Goal: Register for event/course

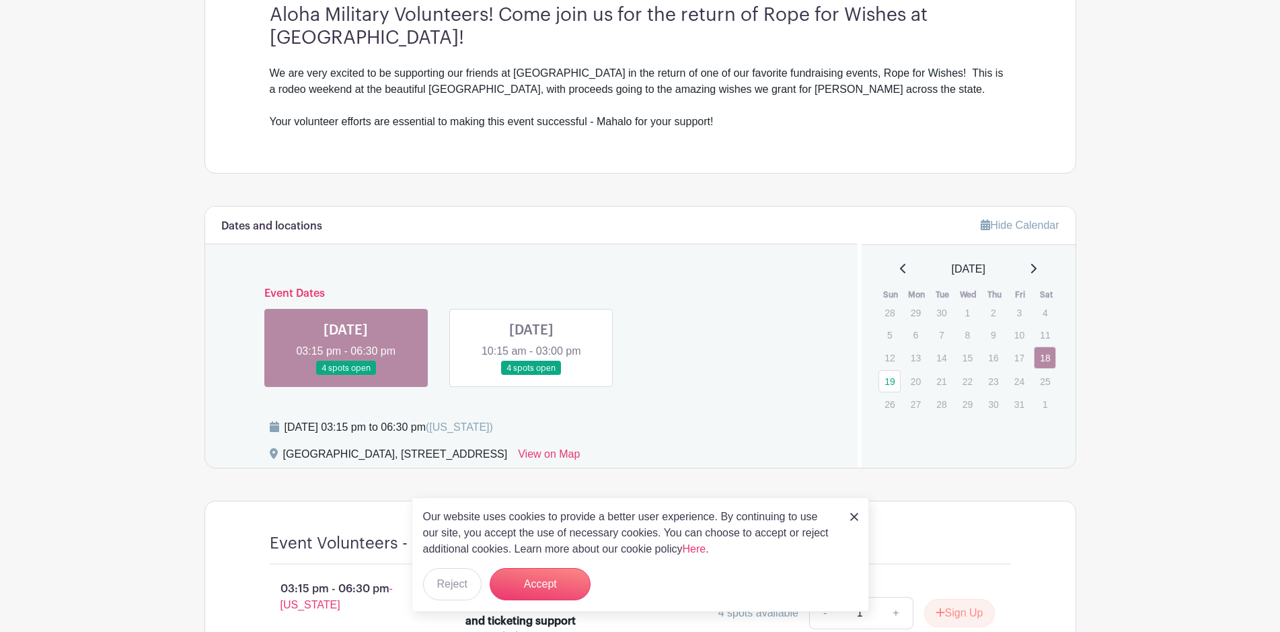
scroll to position [615, 0]
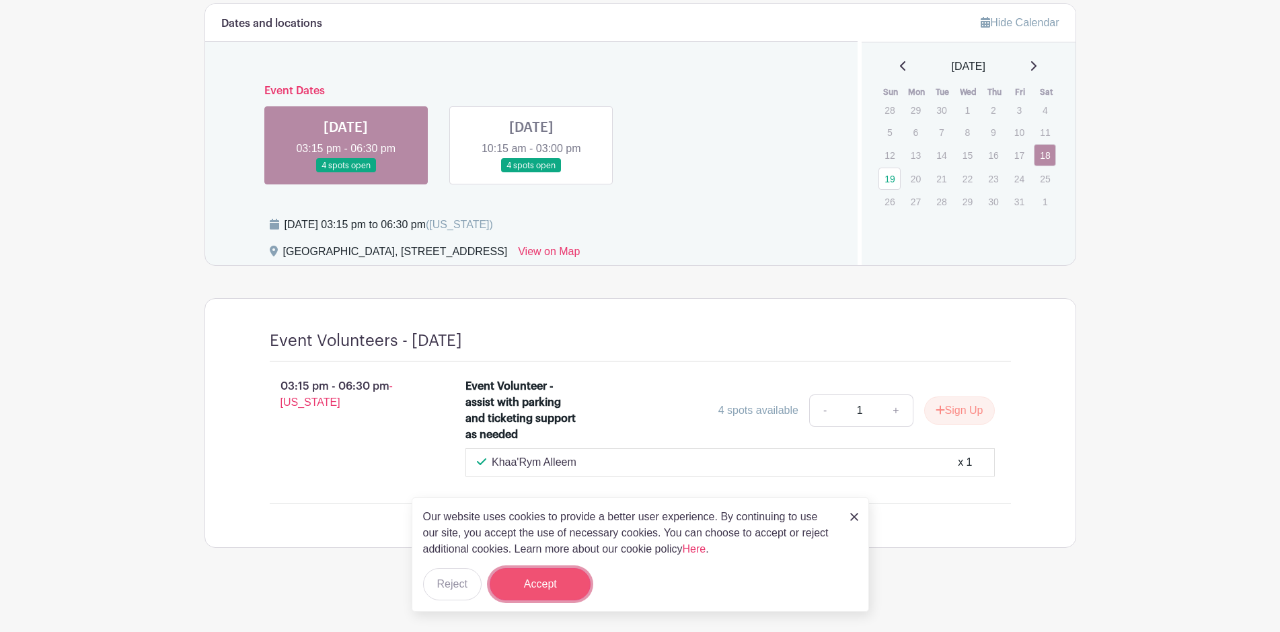
click at [570, 589] on button "Accept" at bounding box center [540, 584] width 101 height 32
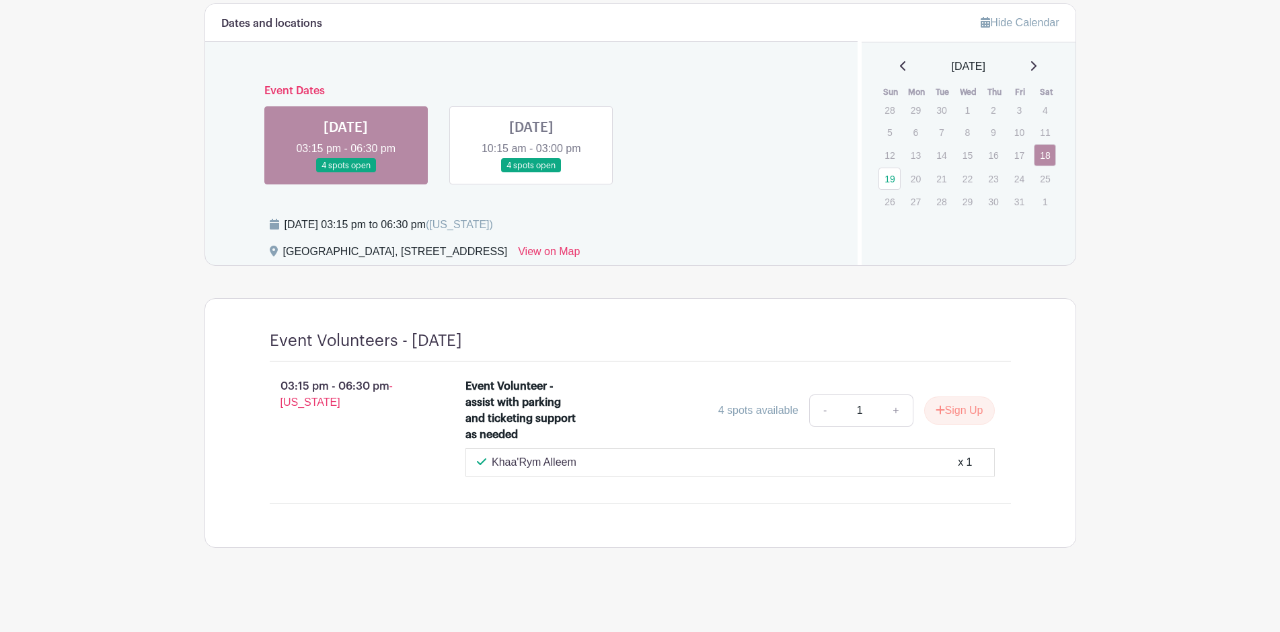
click at [531, 173] on link at bounding box center [531, 173] width 0 height 0
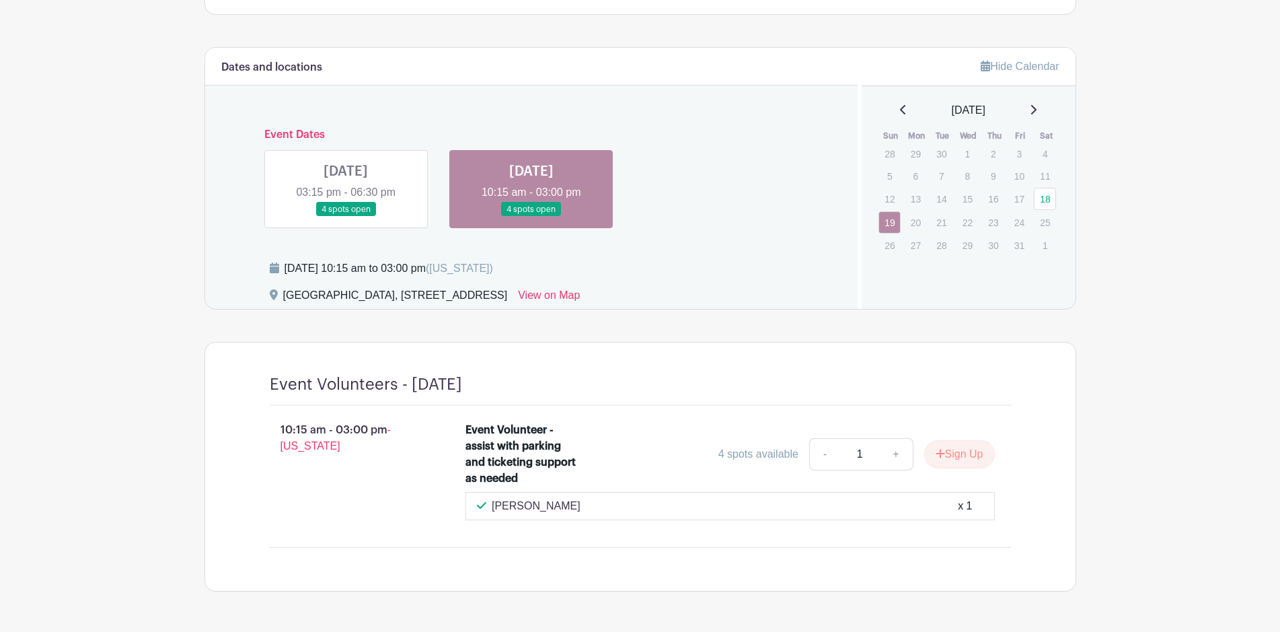
scroll to position [548, 0]
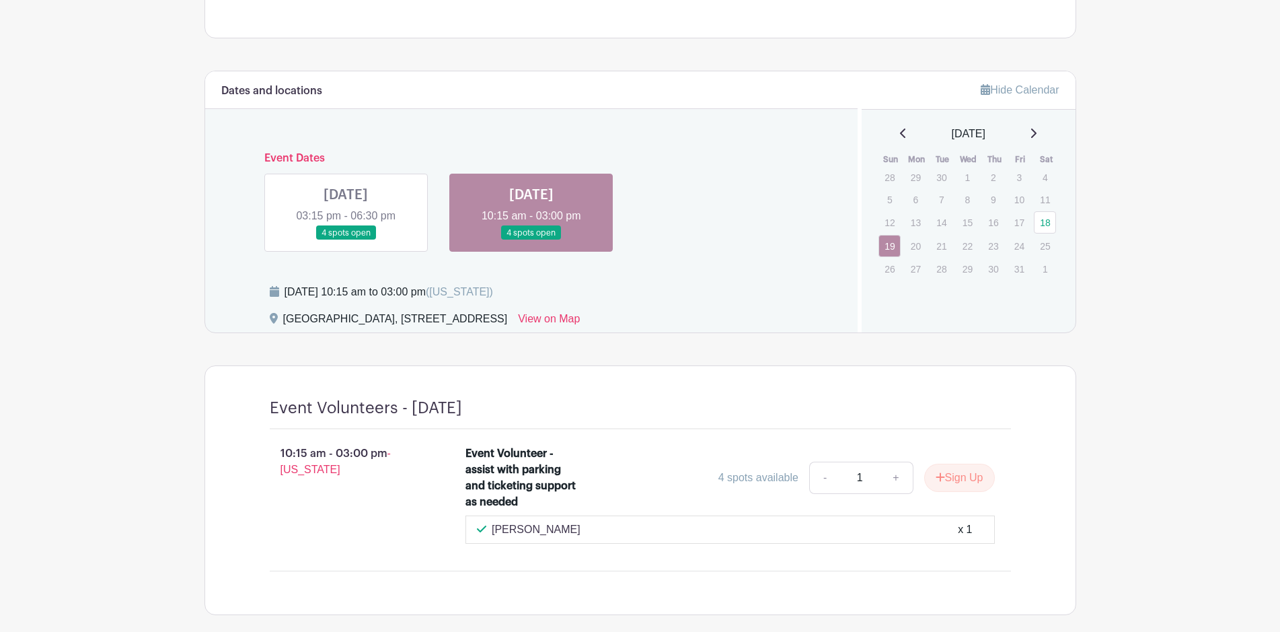
click at [346, 240] on link at bounding box center [346, 240] width 0 height 0
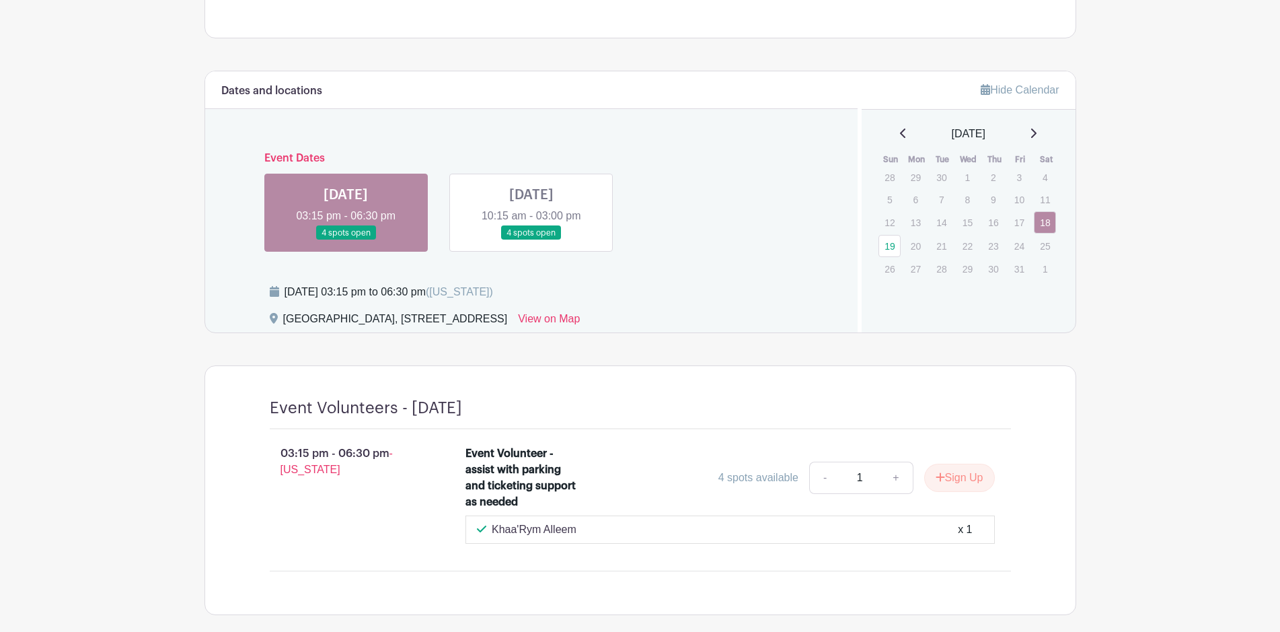
click at [531, 240] on link at bounding box center [531, 240] width 0 height 0
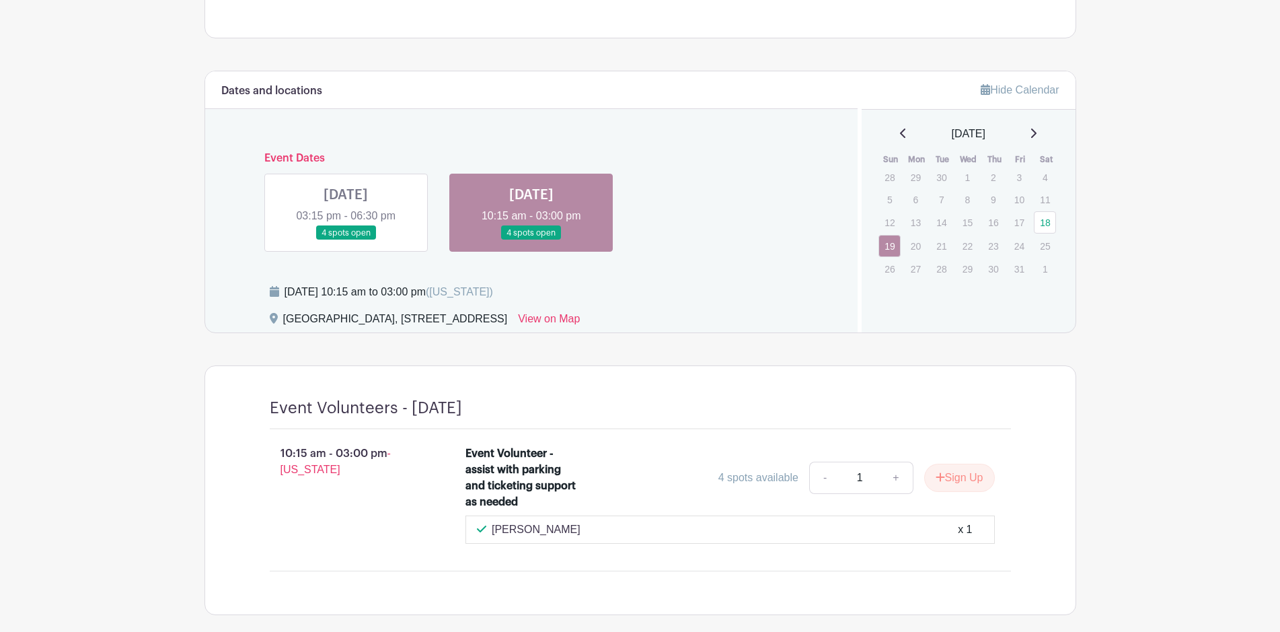
click at [346, 240] on link at bounding box center [346, 240] width 0 height 0
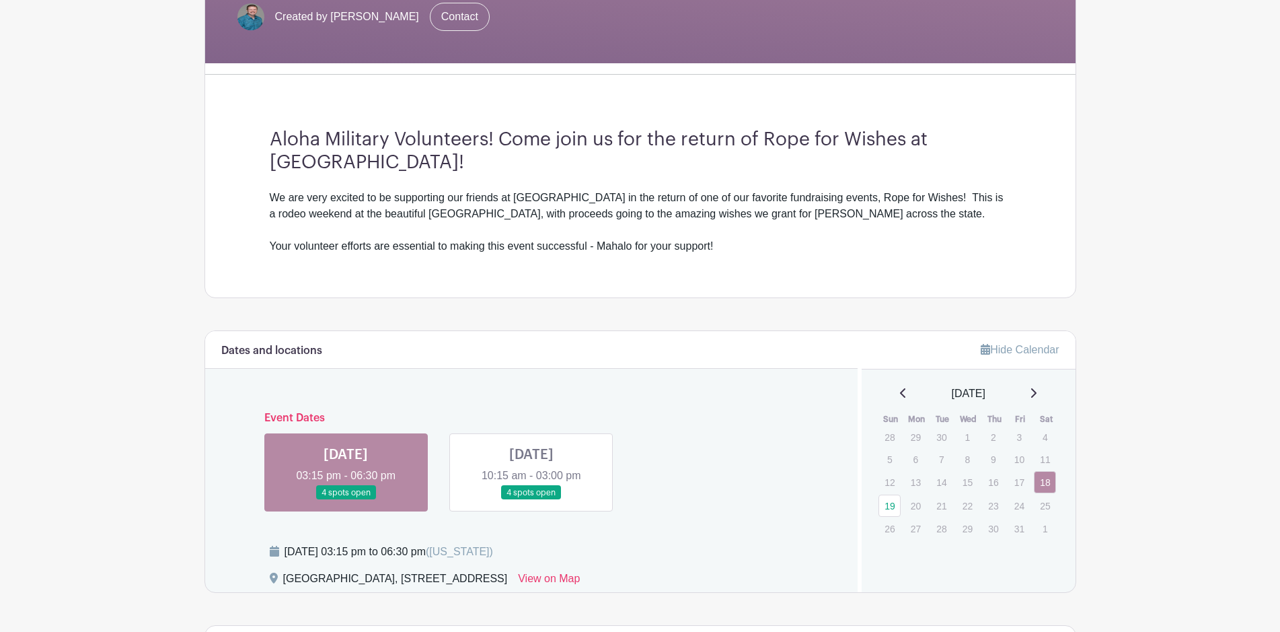
scroll to position [481, 0]
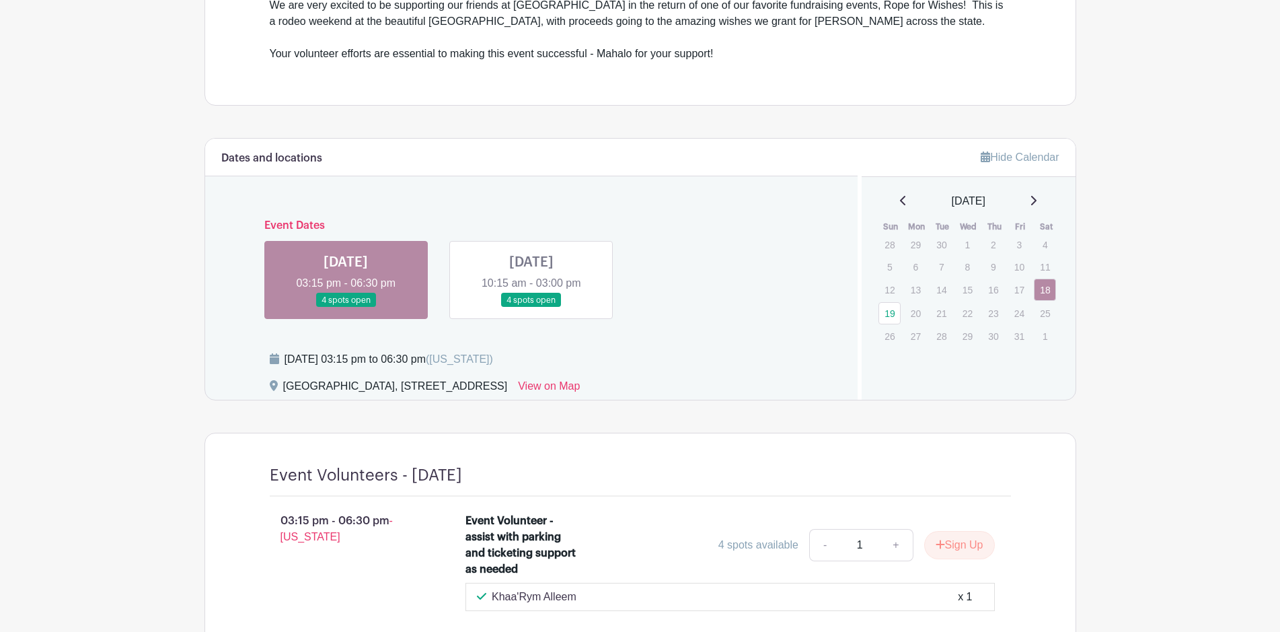
click at [531, 307] on link at bounding box center [531, 307] width 0 height 0
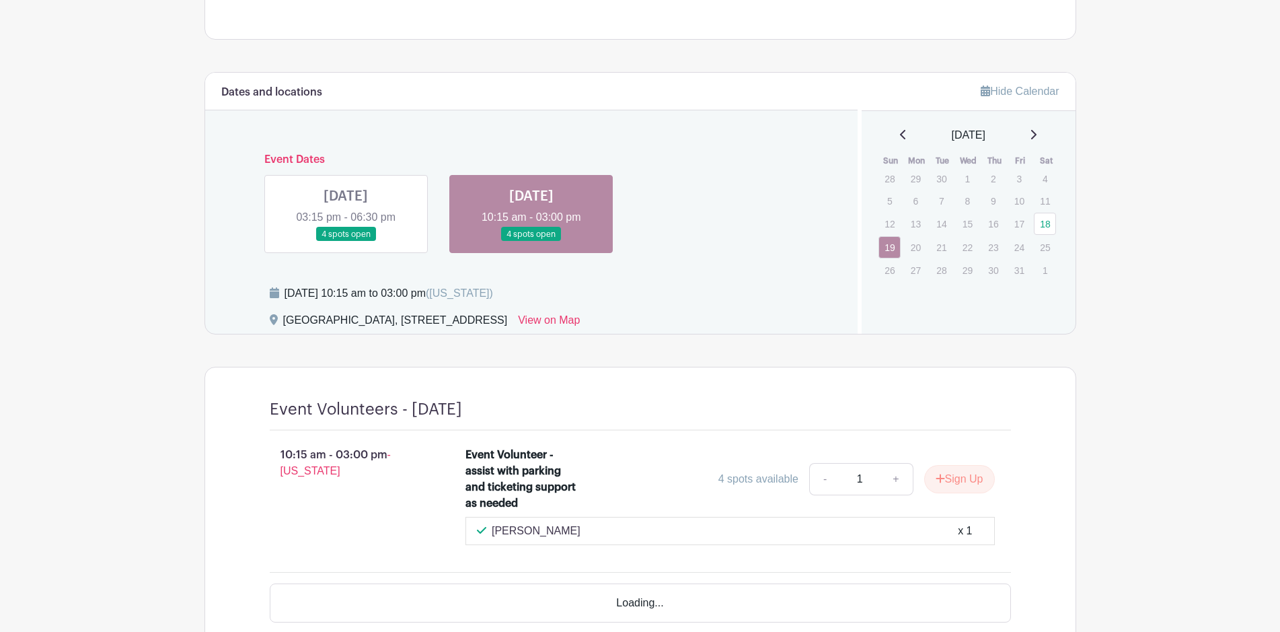
scroll to position [615, 0]
